Goal: Task Accomplishment & Management: Manage account settings

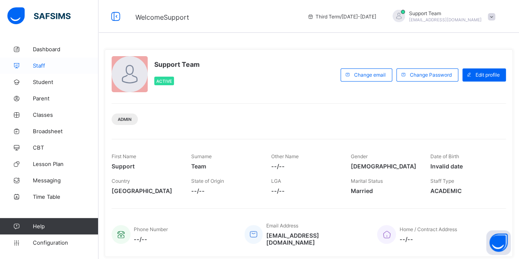
click at [65, 70] on link "Staff" at bounding box center [49, 65] width 98 height 16
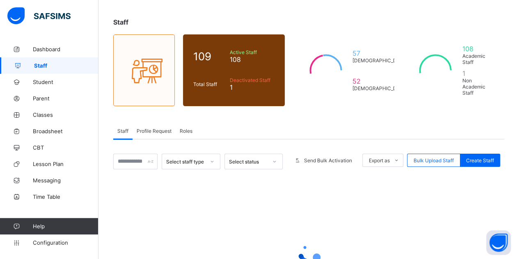
scroll to position [82, 0]
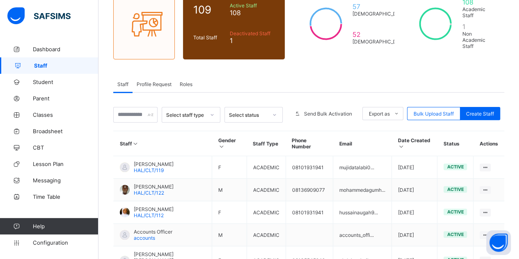
click at [135, 107] on input "text" at bounding box center [135, 115] width 44 height 16
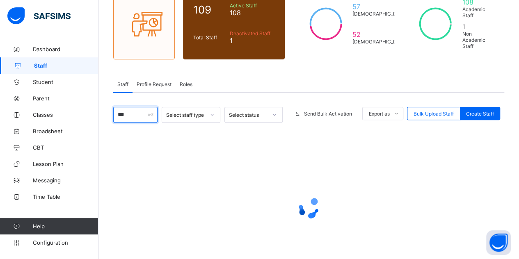
scroll to position [57, 0]
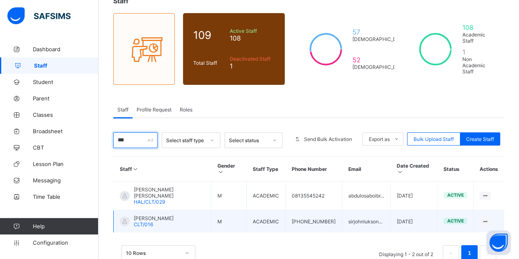
type input "***"
click at [149, 215] on span "LUKA YOHANNA" at bounding box center [154, 218] width 40 height 6
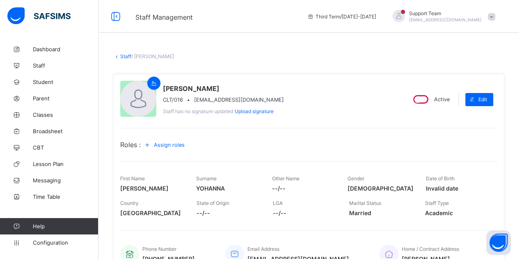
click at [123, 56] on link "Staff" at bounding box center [125, 56] width 11 height 6
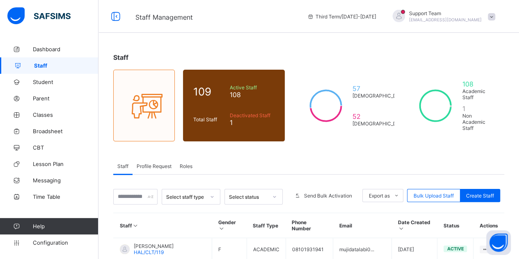
scroll to position [82, 0]
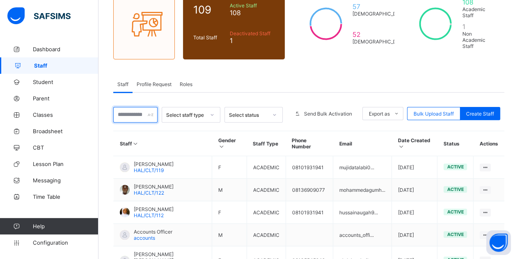
click at [143, 107] on input "text" at bounding box center [135, 115] width 44 height 16
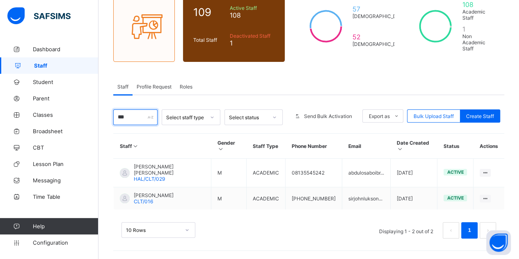
scroll to position [57, 0]
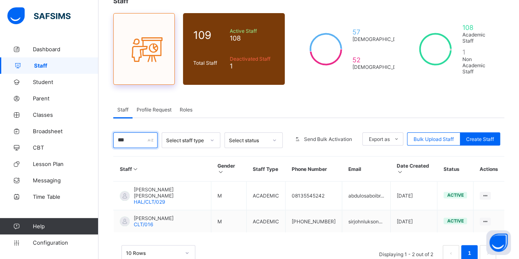
type input "***"
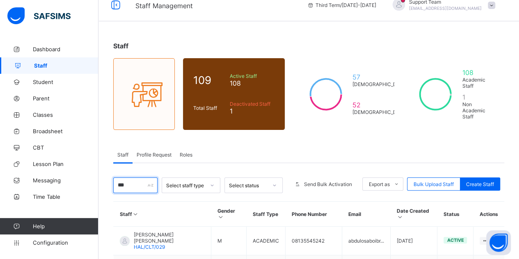
scroll to position [0, 0]
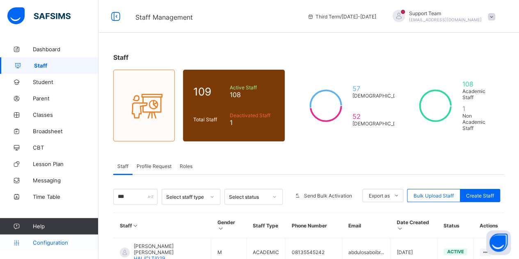
click at [49, 242] on span "Configuration" at bounding box center [65, 243] width 65 height 7
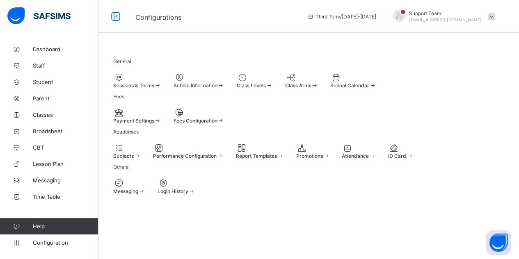
click at [224, 118] on div at bounding box center [199, 113] width 51 height 10
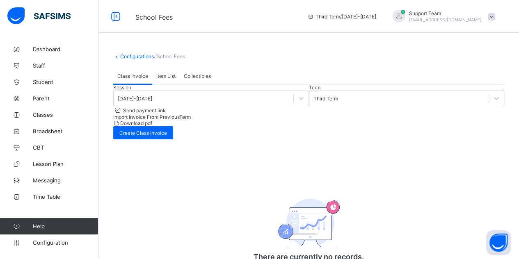
click at [167, 79] on span "Item List" at bounding box center [165, 76] width 19 height 6
click at [187, 79] on span "Collectibles" at bounding box center [197, 76] width 27 height 6
click at [128, 55] on link "Configurations" at bounding box center [137, 56] width 34 height 6
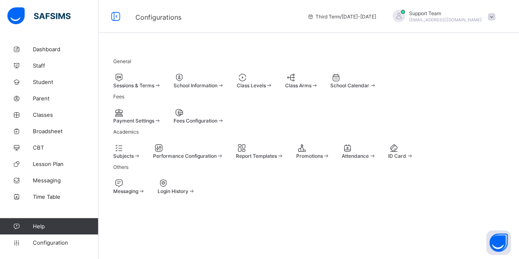
click at [142, 118] on div at bounding box center [137, 113] width 48 height 10
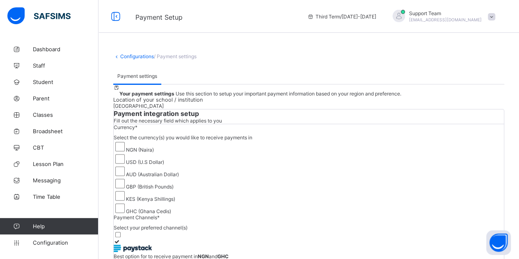
drag, startPoint x: 317, startPoint y: 101, endPoint x: 340, endPoint y: 119, distance: 29.2
drag, startPoint x: 380, startPoint y: 87, endPoint x: 431, endPoint y: 103, distance: 53.2
click at [417, 95] on div "Payment settings Payment settings Your payment settings Use this section to set…" at bounding box center [308, 262] width 391 height 388
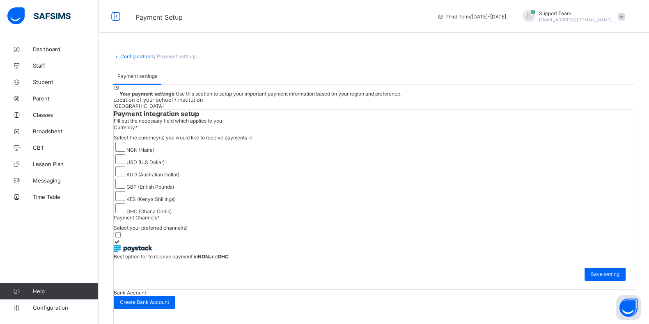
drag, startPoint x: 516, startPoint y: 0, endPoint x: 361, endPoint y: 79, distance: 174.1
click at [113, 68] on span at bounding box center [113, 68] width 0 height 0
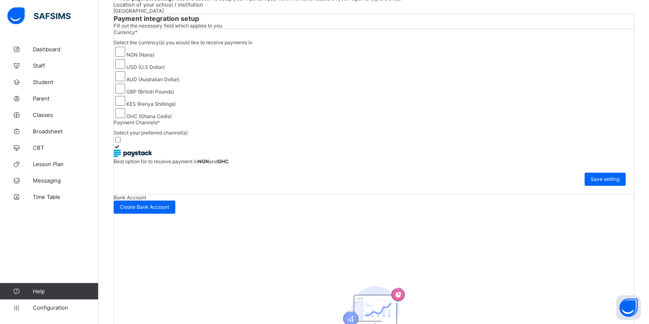
scroll to position [80, 0]
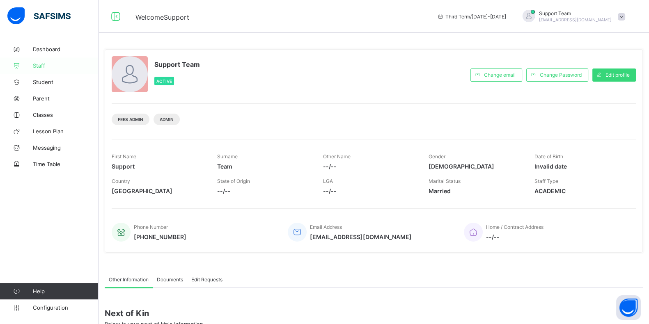
click at [71, 69] on link "Staff" at bounding box center [49, 65] width 98 height 16
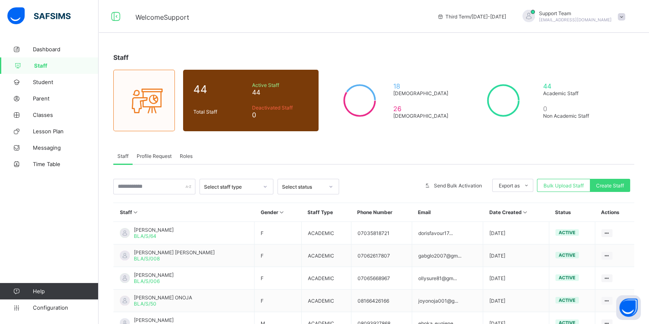
click at [187, 157] on span "Roles" at bounding box center [186, 156] width 13 height 6
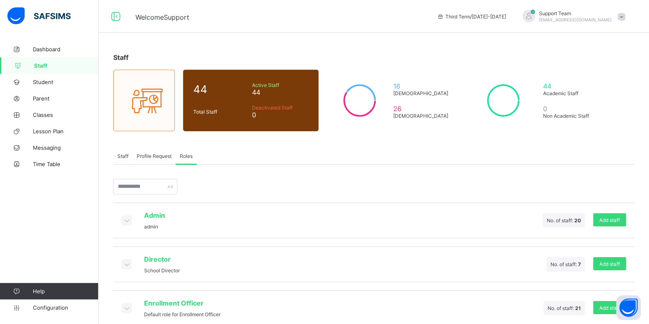
click at [127, 219] on icon at bounding box center [126, 220] width 9 height 8
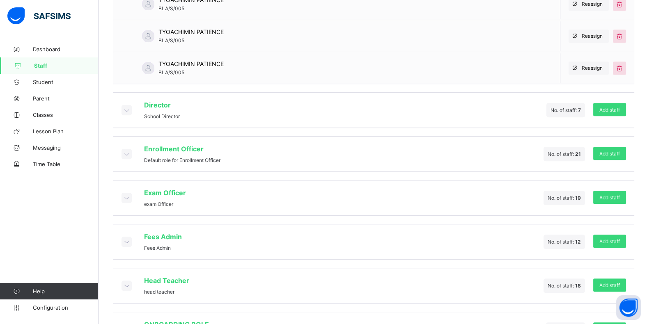
scroll to position [690, 0]
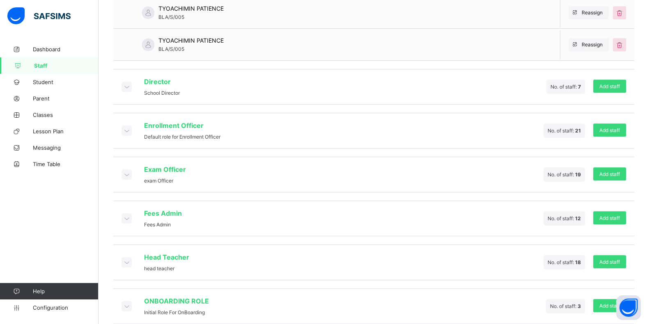
click at [127, 297] on div "ONBOARDING ROLE Initial Role For OnBoarding" at bounding box center [164, 306] width 87 height 18
click at [127, 302] on icon at bounding box center [126, 306] width 9 height 8
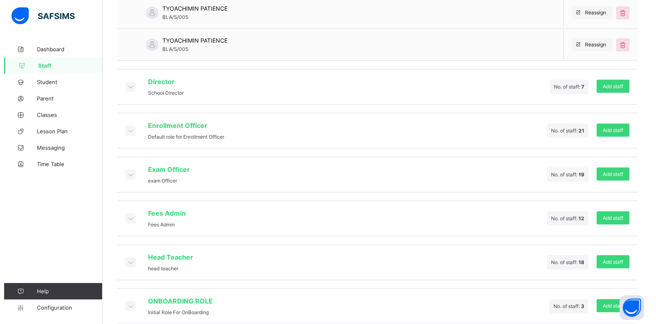
scroll to position [784, 0]
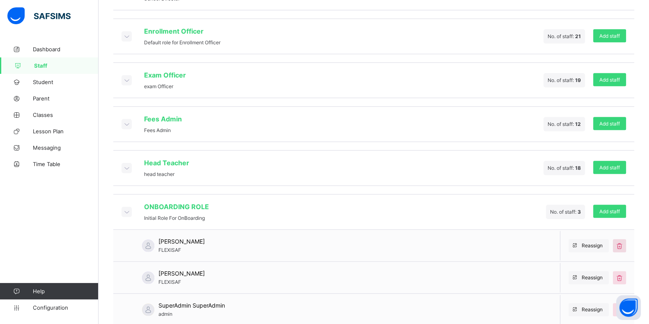
click at [623, 242] on icon at bounding box center [618, 246] width 9 height 8
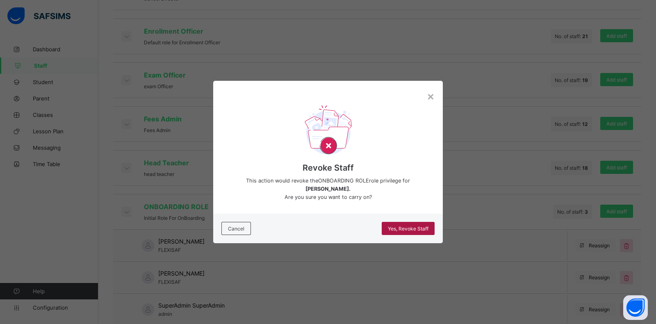
click at [426, 226] on span "Yes, Revoke Staff" at bounding box center [408, 229] width 41 height 6
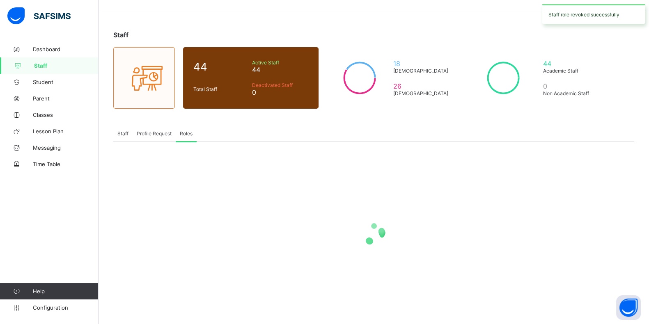
scroll to position [186, 0]
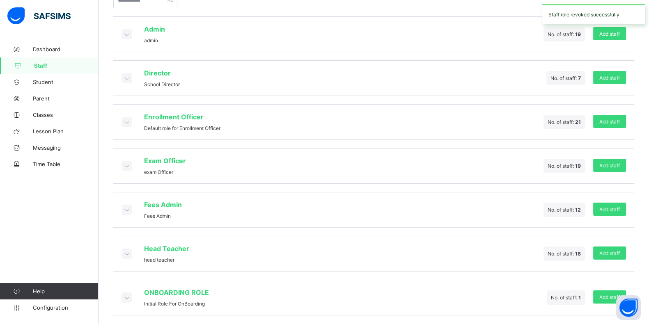
click at [127, 251] on icon at bounding box center [126, 253] width 9 height 8
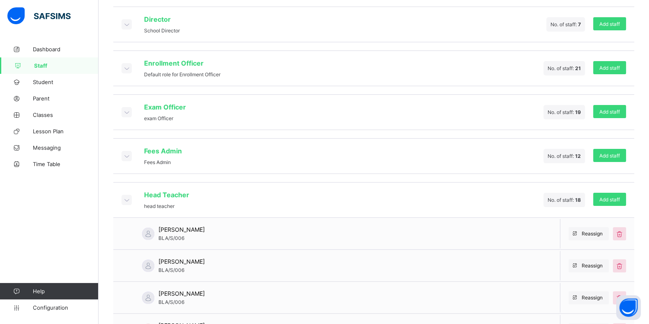
click at [125, 196] on icon at bounding box center [126, 200] width 9 height 8
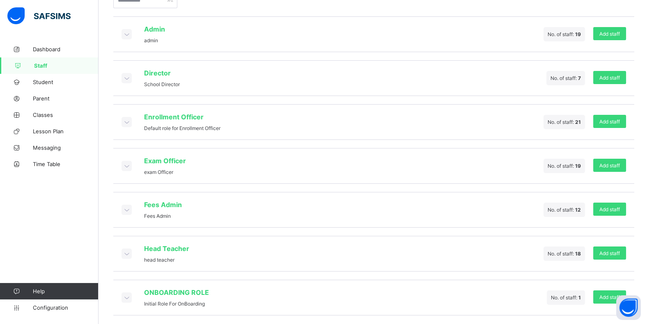
click at [125, 212] on div "Fees Admin Fees Admin" at bounding box center [151, 210] width 60 height 18
click at [126, 208] on icon at bounding box center [126, 210] width 9 height 8
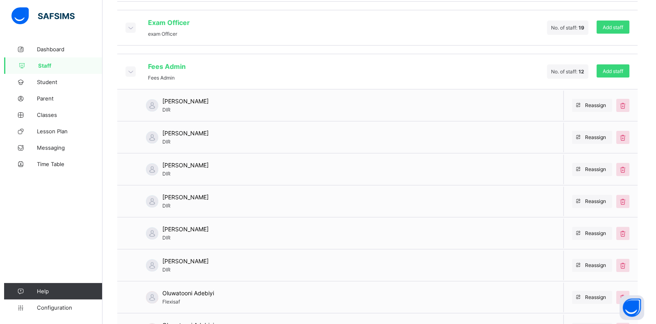
scroll to position [438, 0]
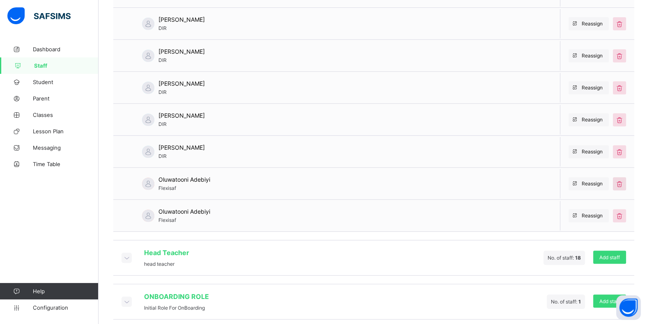
click at [623, 180] on icon at bounding box center [618, 184] width 9 height 8
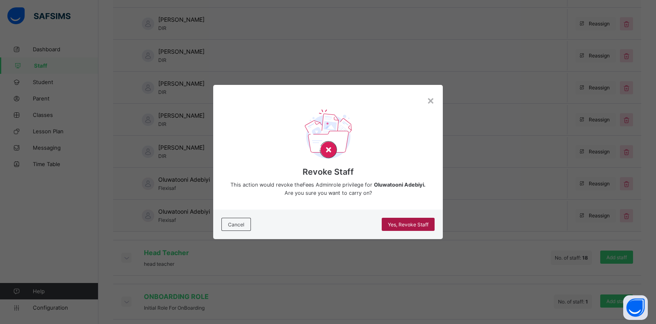
click at [402, 222] on span "Yes, Revoke Staff" at bounding box center [408, 225] width 41 height 6
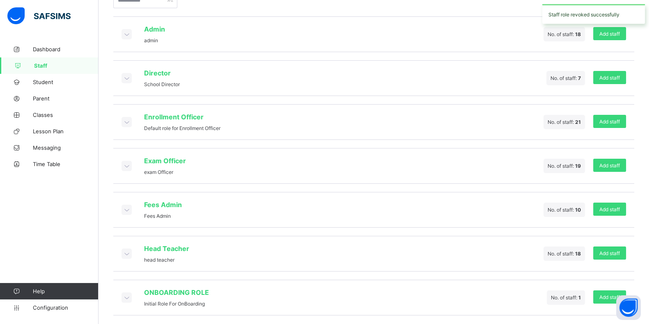
scroll to position [0, 0]
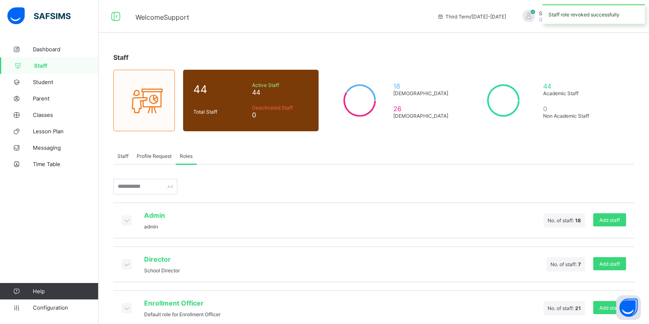
click at [606, 6] on div "Staff role revoked successfully" at bounding box center [593, 14] width 103 height 20
click at [129, 220] on icon at bounding box center [126, 220] width 9 height 8
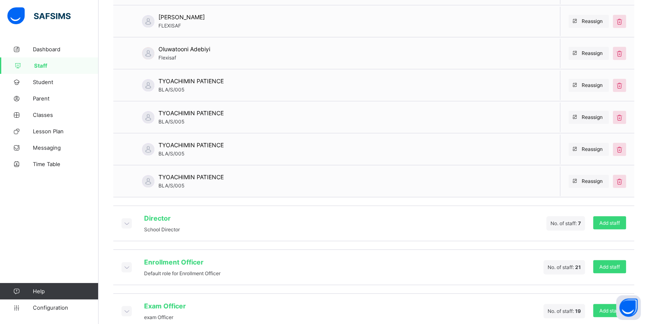
scroll to position [476, 0]
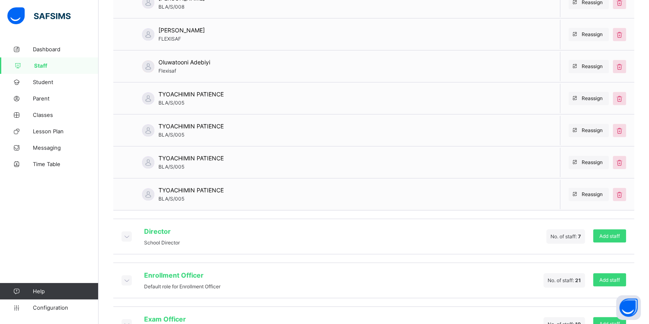
click at [126, 232] on icon at bounding box center [126, 236] width 9 height 8
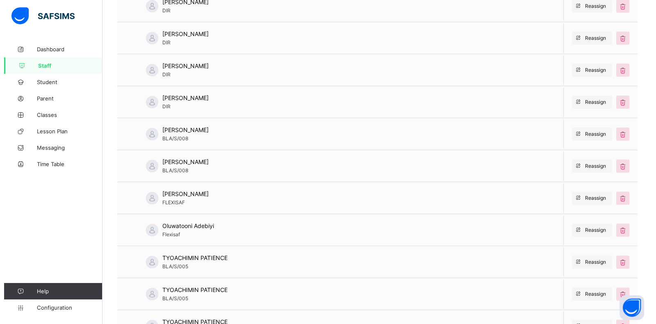
scroll to position [322, 0]
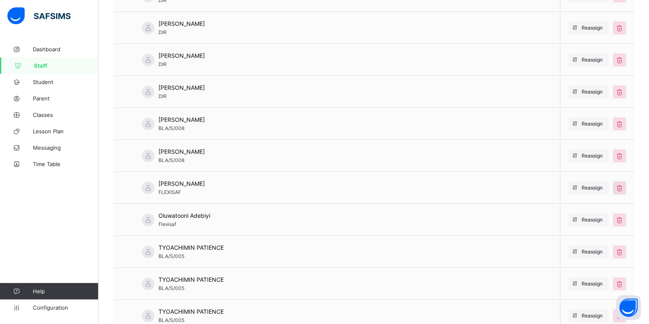
click at [623, 184] on icon at bounding box center [618, 188] width 9 height 8
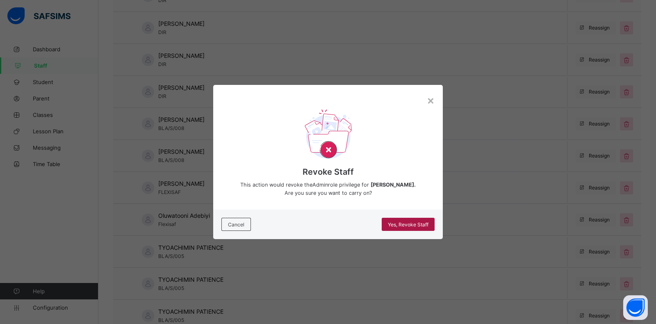
click at [404, 221] on div "Yes, Revoke Staff" at bounding box center [408, 224] width 53 height 13
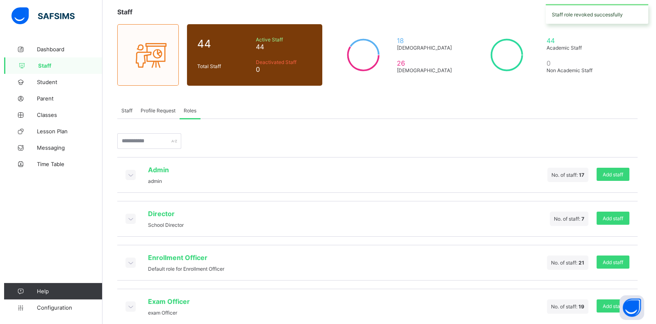
scroll to position [0, 0]
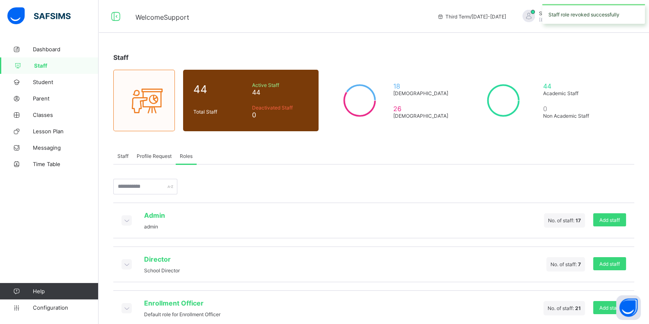
click at [616, 19] on div "Staff role revoked successfully" at bounding box center [593, 14] width 103 height 20
click at [611, 17] on span "[EMAIL_ADDRESS][DOMAIN_NAME]" at bounding box center [575, 19] width 73 height 5
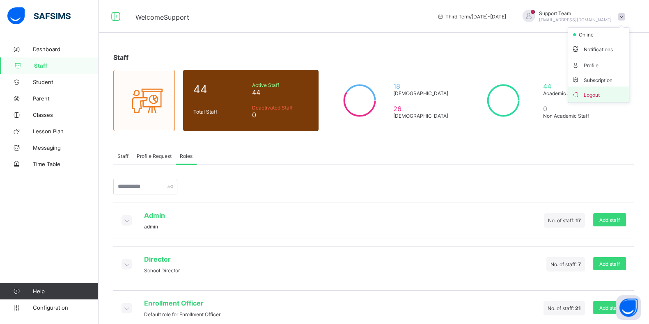
click at [610, 90] on span "Logout" at bounding box center [598, 94] width 54 height 9
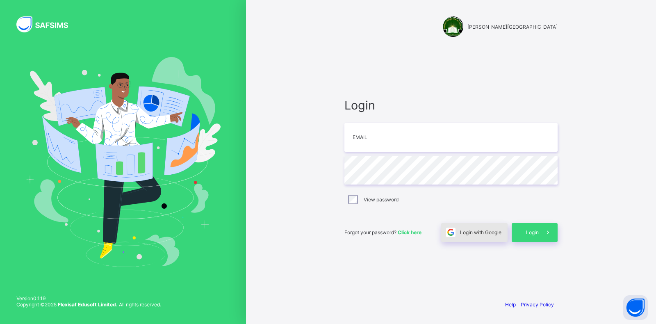
click at [484, 229] on span "Login with Google" at bounding box center [480, 232] width 41 height 6
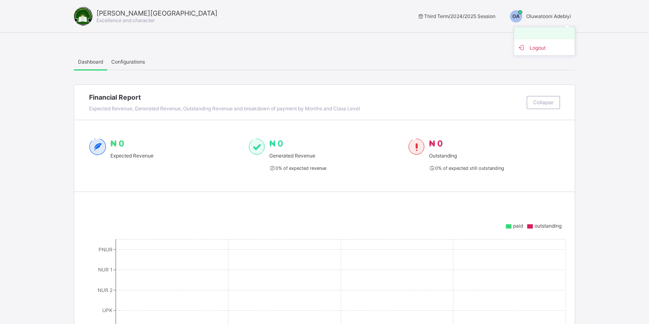
click at [547, 35] on li at bounding box center [544, 33] width 61 height 12
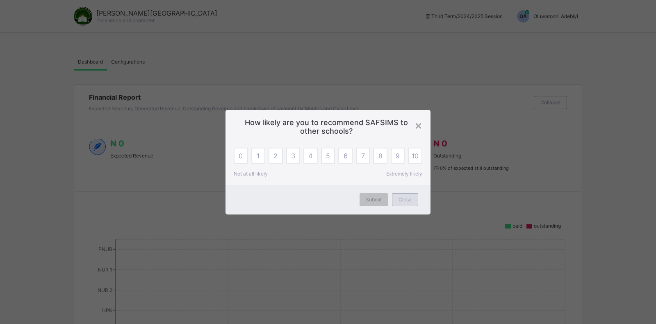
click at [407, 202] on span "Close" at bounding box center [405, 199] width 13 height 6
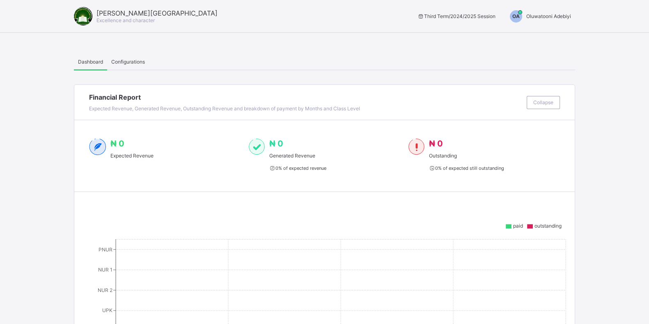
click at [568, 18] on span "Oluwatooni Adebiyi" at bounding box center [548, 16] width 45 height 6
click at [564, 49] on span "Logout" at bounding box center [544, 47] width 54 height 9
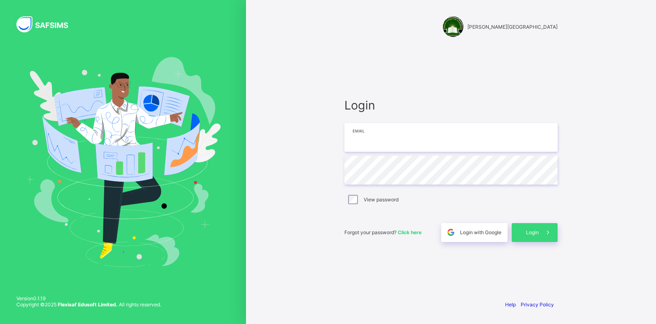
click at [430, 132] on input "email" at bounding box center [451, 137] width 213 height 29
type input "**********"
click at [539, 234] on span at bounding box center [548, 232] width 19 height 19
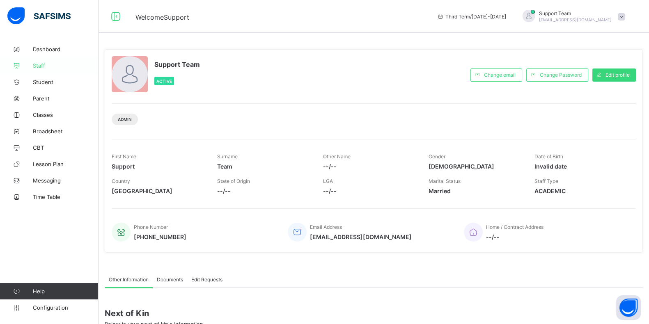
click at [39, 66] on span "Staff" at bounding box center [66, 65] width 66 height 7
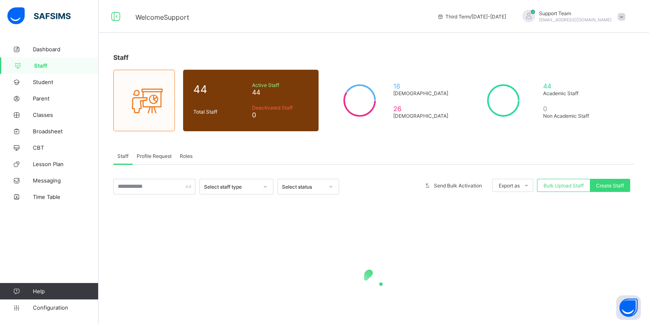
click at [189, 158] on span "Roles" at bounding box center [186, 156] width 13 height 6
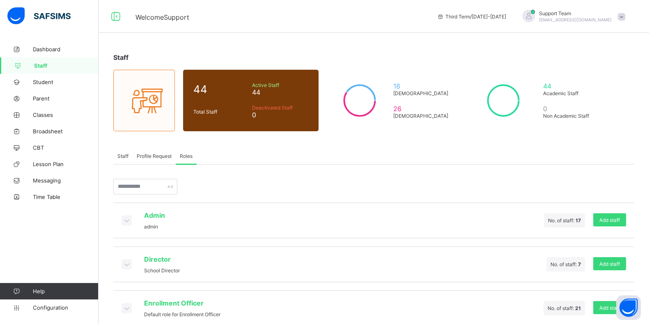
click at [122, 262] on icon at bounding box center [126, 264] width 9 height 8
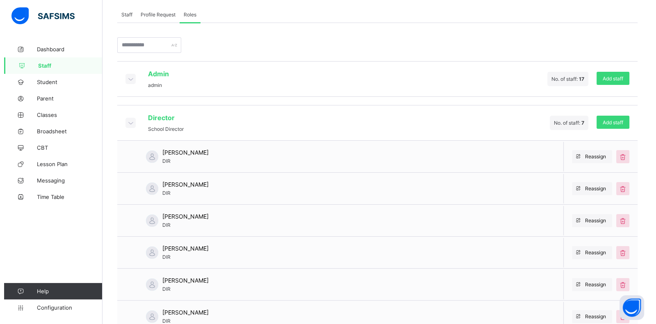
scroll to position [137, 0]
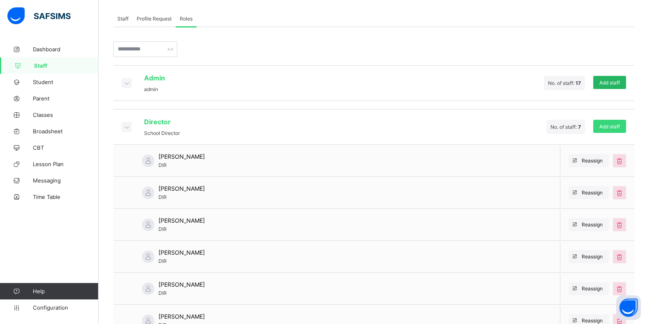
click at [617, 80] on span "Add staff" at bounding box center [609, 83] width 21 height 6
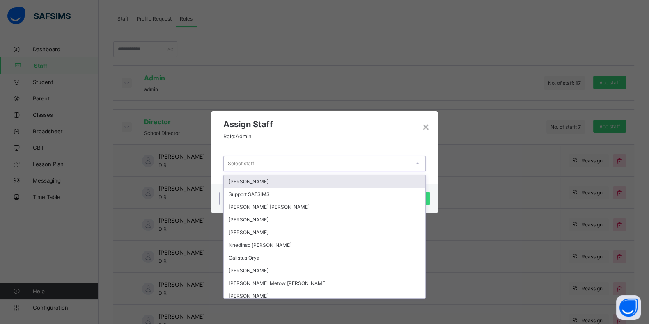
click at [323, 163] on div "Select staff" at bounding box center [317, 163] width 186 height 11
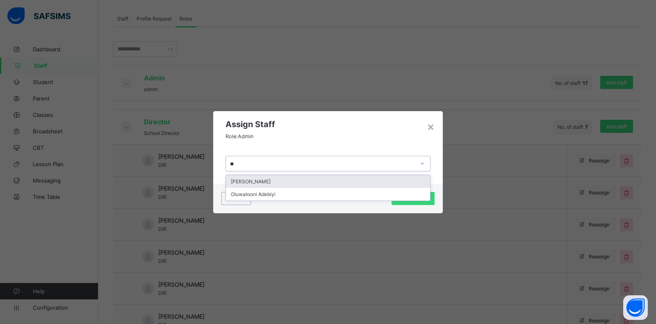
type input "***"
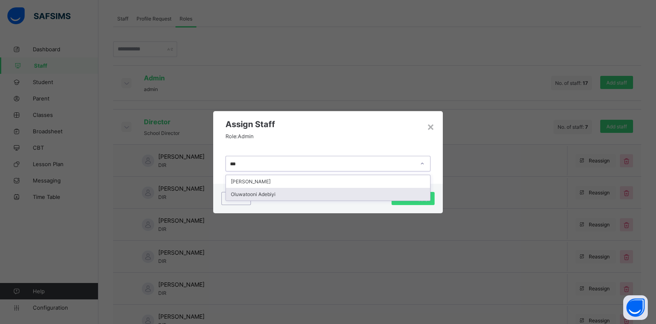
click at [329, 192] on div "Oluwatooni Adebiyi" at bounding box center [328, 194] width 204 height 13
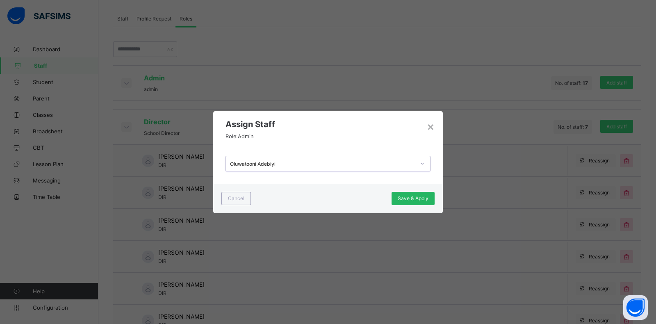
click at [428, 199] on span "Save & Apply" at bounding box center [413, 198] width 31 height 6
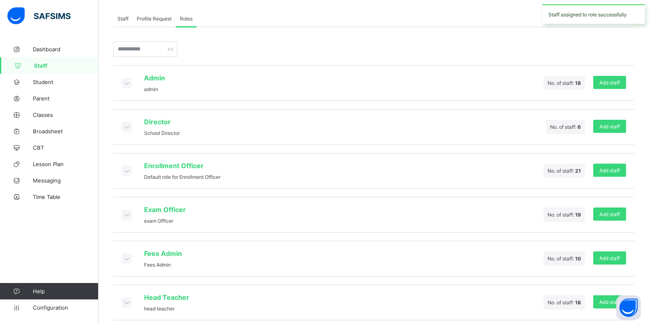
click at [123, 84] on icon at bounding box center [126, 83] width 9 height 8
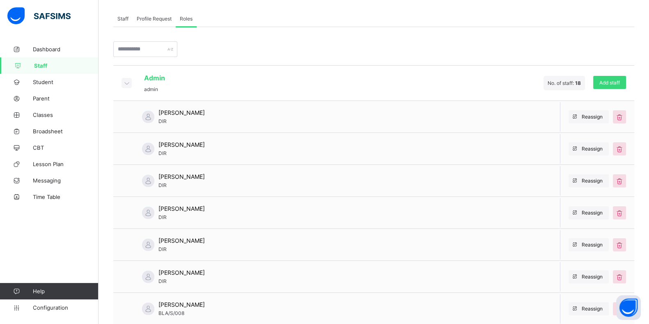
click at [594, 134] on div "Reassign" at bounding box center [596, 149] width 74 height 30
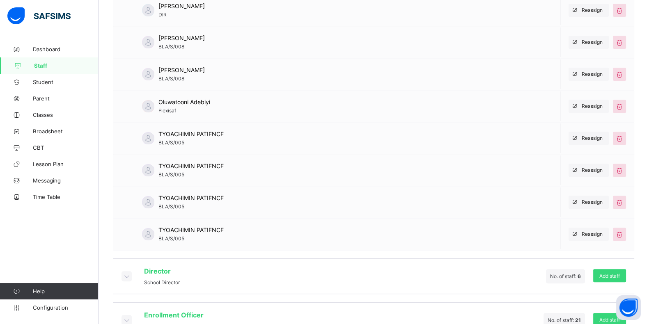
scroll to position [418, 0]
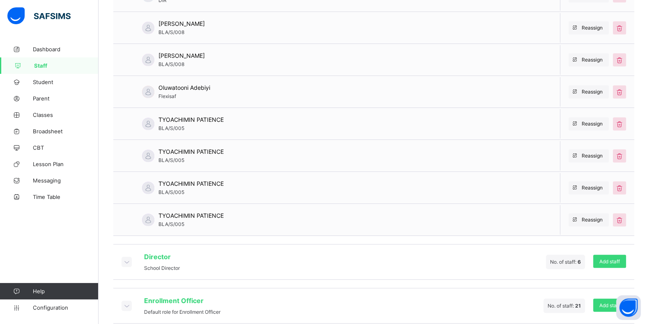
click at [42, 64] on span "Staff" at bounding box center [66, 65] width 64 height 7
click at [72, 71] on link "Staff" at bounding box center [49, 65] width 98 height 16
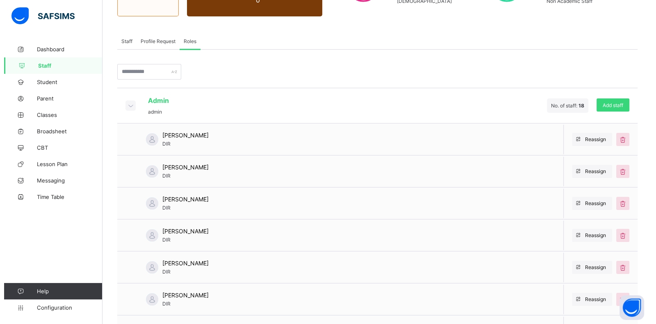
scroll to position [0, 0]
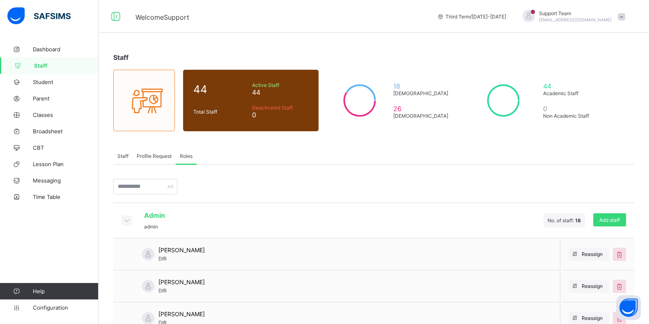
click at [123, 151] on div "Staff" at bounding box center [122, 156] width 19 height 16
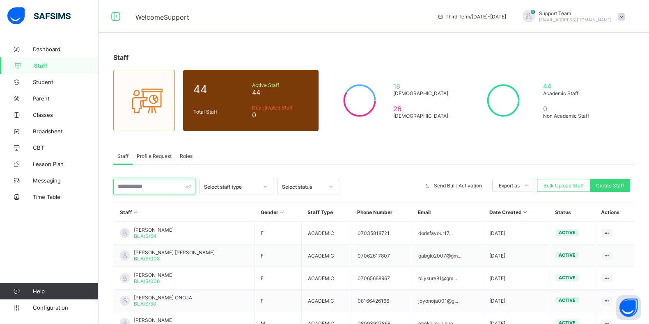
click at [135, 184] on input "text" at bounding box center [154, 187] width 82 height 16
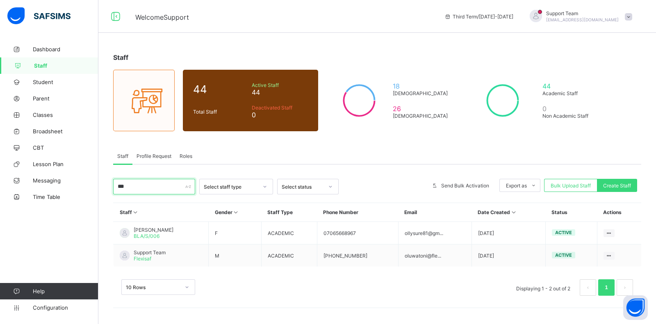
type input "***"
click at [615, 18] on span "[EMAIL_ADDRESS][DOMAIN_NAME]" at bounding box center [582, 19] width 73 height 5
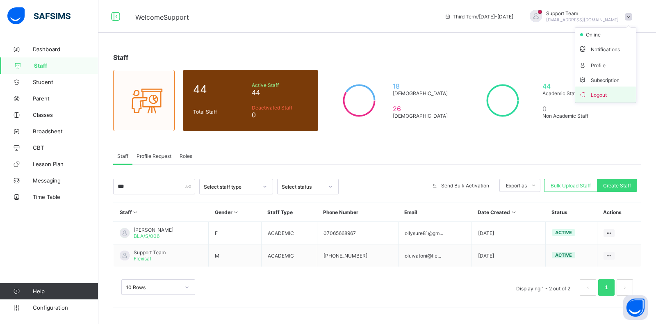
click at [603, 94] on span "Logout" at bounding box center [606, 94] width 54 height 9
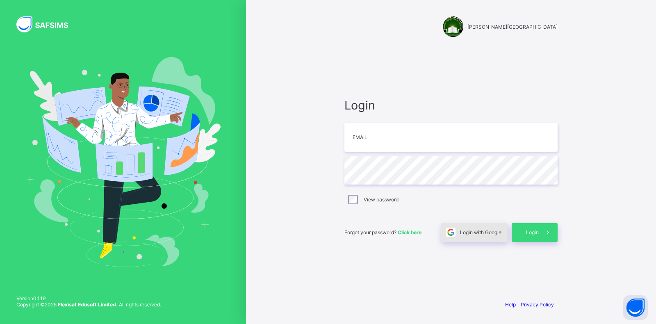
click at [491, 233] on span "Login with Google" at bounding box center [480, 232] width 41 height 6
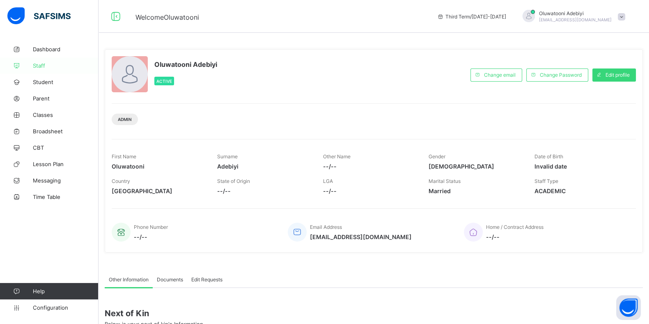
click at [51, 70] on link "Staff" at bounding box center [49, 65] width 98 height 16
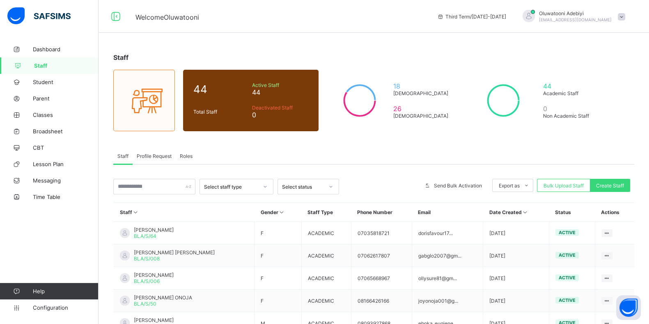
click at [599, 18] on span "oluwatooni@flexisaf.com" at bounding box center [575, 19] width 73 height 5
click at [602, 66] on span "Profile" at bounding box center [598, 64] width 54 height 9
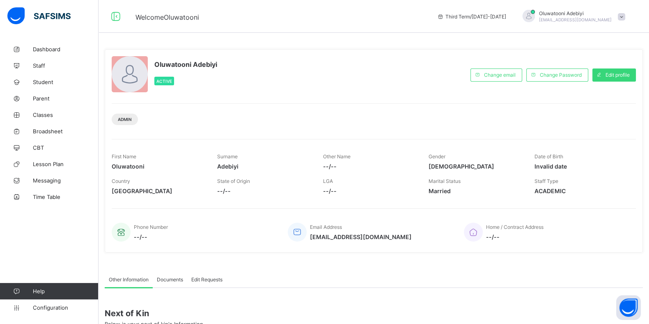
click at [594, 14] on span "Oluwatooni Adebiyi" at bounding box center [575, 13] width 73 height 6
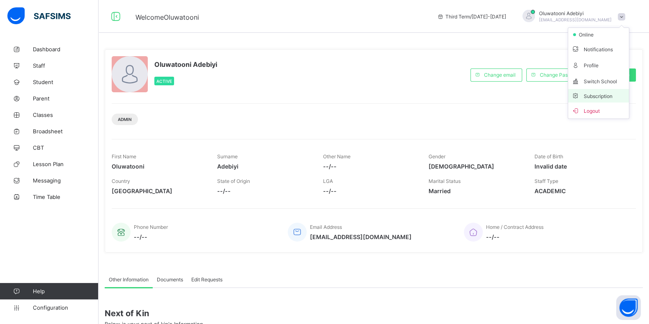
click at [607, 97] on span "Subscription" at bounding box center [591, 96] width 41 height 6
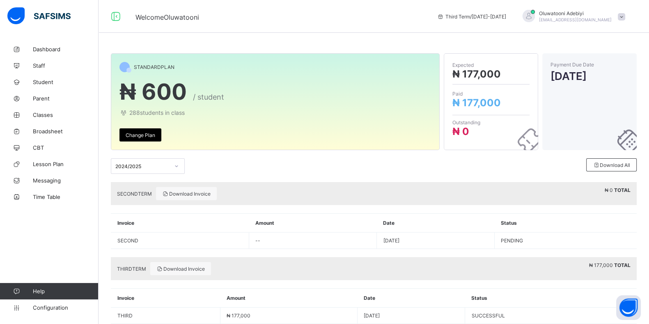
click at [605, 21] on span "oluwatooni@flexisaf.com" at bounding box center [575, 19] width 73 height 5
click at [613, 103] on li "Logout" at bounding box center [598, 111] width 61 height 16
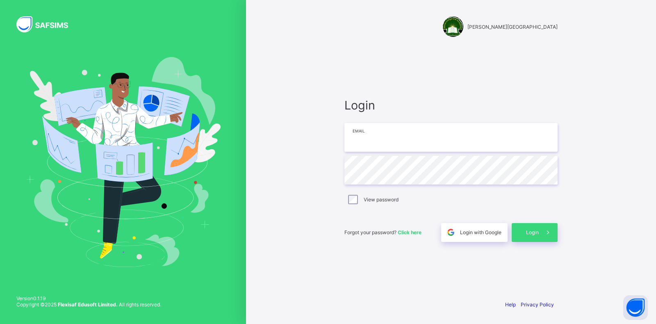
click at [462, 123] on input "email" at bounding box center [451, 137] width 213 height 29
type input "**********"
click at [556, 234] on span at bounding box center [548, 232] width 19 height 19
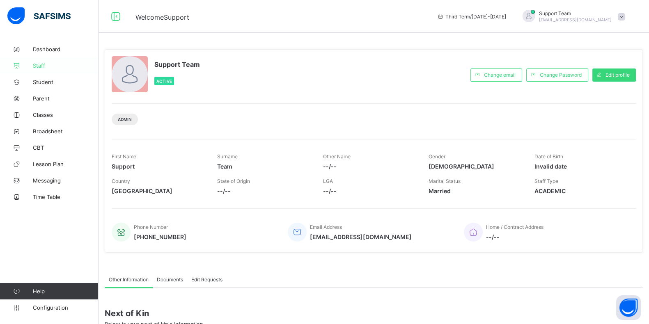
click at [40, 66] on span "Staff" at bounding box center [66, 65] width 66 height 7
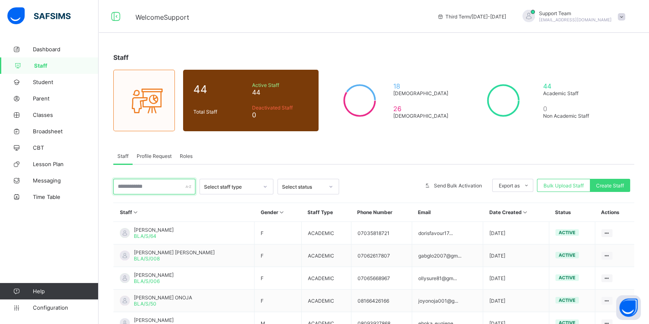
click at [145, 185] on input "text" at bounding box center [154, 187] width 82 height 16
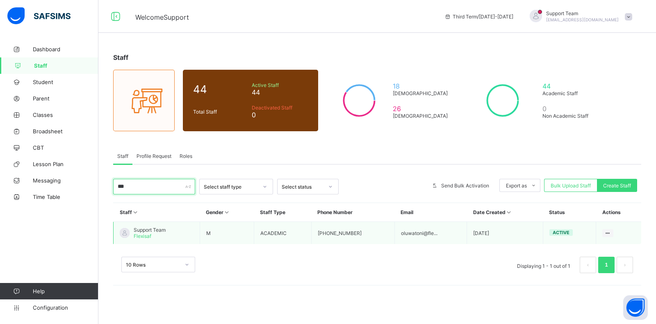
type input "***"
click at [135, 231] on span "Support Team" at bounding box center [150, 230] width 32 height 6
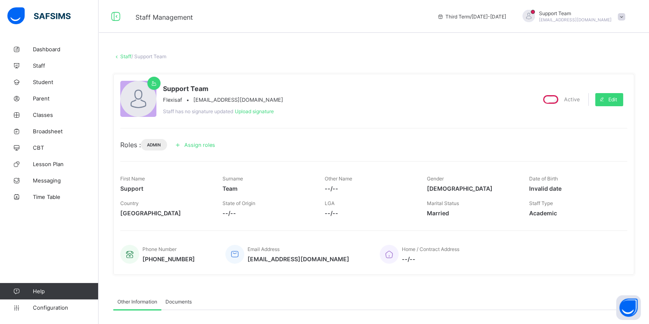
click at [205, 148] on div "Assign roles" at bounding box center [196, 144] width 50 height 13
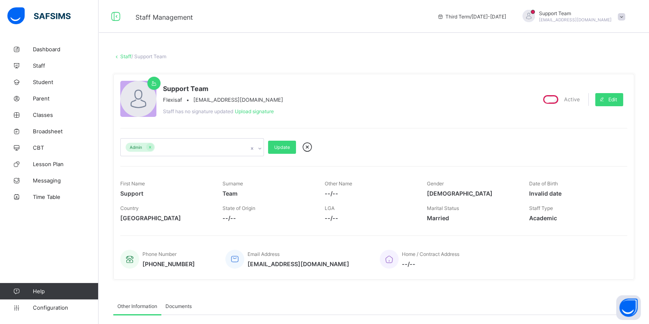
click at [198, 150] on div "Admin" at bounding box center [184, 147] width 127 height 17
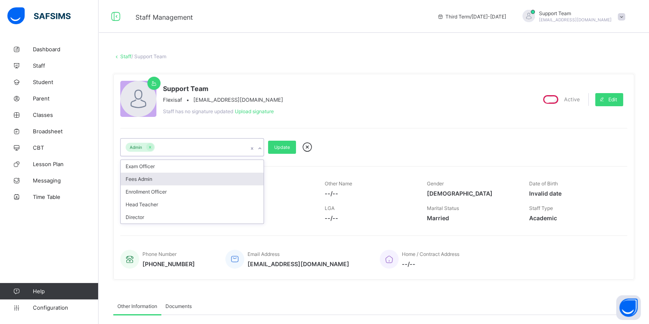
click at [196, 173] on div "Fees Admin" at bounding box center [192, 179] width 143 height 13
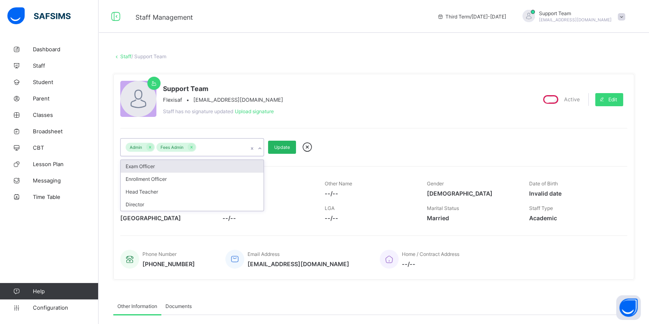
click at [288, 144] on span "Update" at bounding box center [282, 147] width 16 height 6
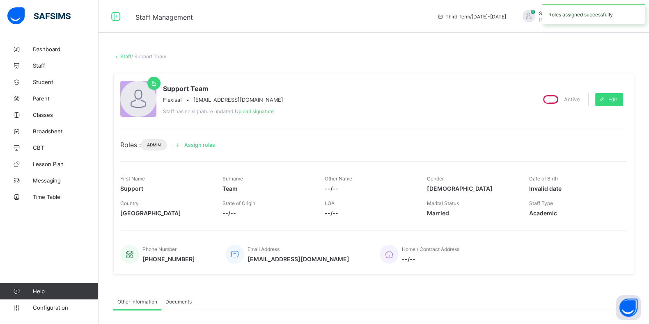
click at [618, 5] on div "Roles assigned successfully" at bounding box center [593, 14] width 111 height 28
click at [617, 12] on div "Roles assigned successfully" at bounding box center [593, 14] width 103 height 20
click at [611, 18] on span "[EMAIL_ADDRESS][DOMAIN_NAME]" at bounding box center [575, 19] width 73 height 5
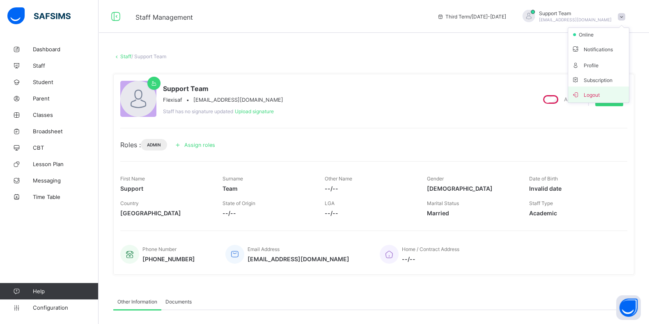
click at [587, 90] on span "Logout" at bounding box center [598, 94] width 54 height 9
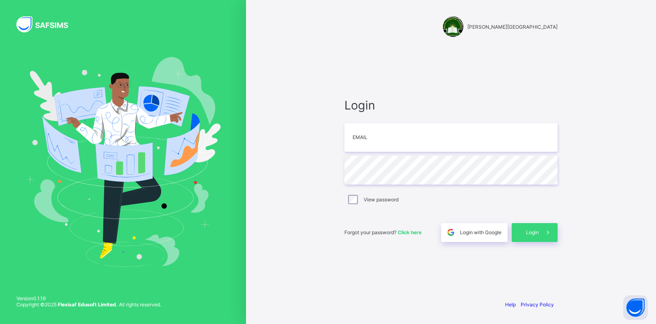
click at [466, 210] on div "Login Email Password View password Forgot your password? Click here Login with …" at bounding box center [451, 170] width 213 height 144
click at [421, 138] on input "email" at bounding box center [451, 137] width 213 height 29
type input "**********"
click at [533, 226] on div "Login" at bounding box center [535, 232] width 46 height 19
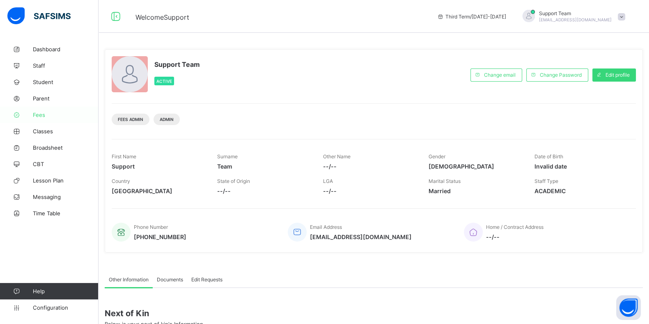
click at [68, 119] on link "Fees" at bounding box center [49, 115] width 98 height 16
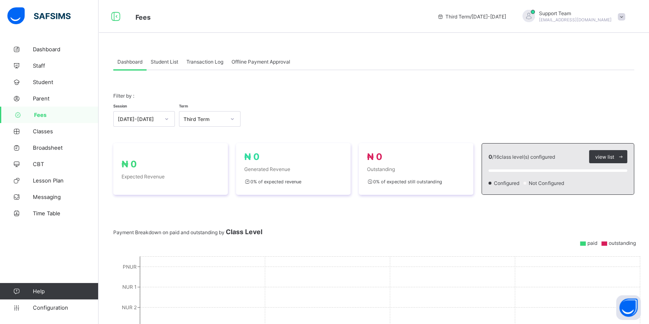
click at [167, 64] on div "Student List" at bounding box center [164, 61] width 36 height 16
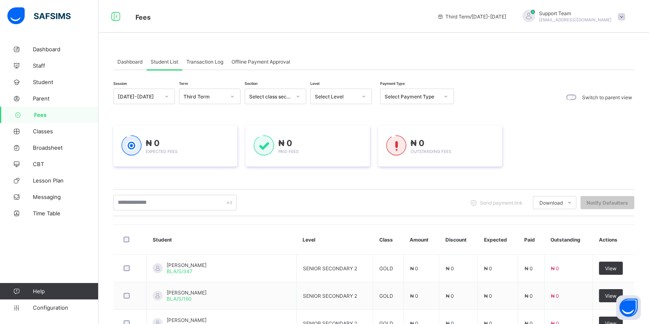
click at [226, 57] on div "Transaction Log" at bounding box center [204, 61] width 45 height 16
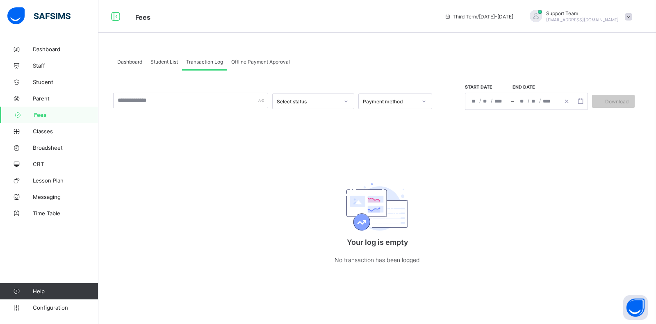
click at [260, 63] on span "Offline Payment Approval" at bounding box center [260, 62] width 59 height 6
